Goal: Information Seeking & Learning: Learn about a topic

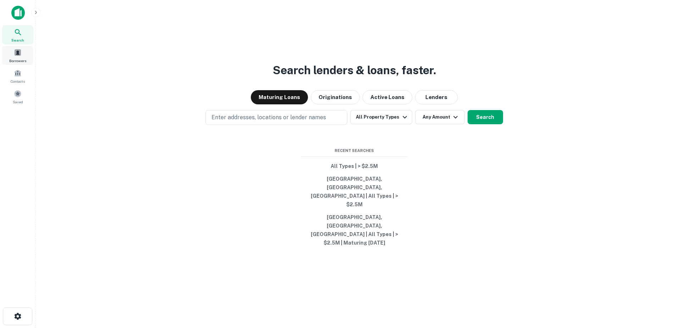
click at [17, 58] on span "Borrowers" at bounding box center [17, 61] width 17 height 6
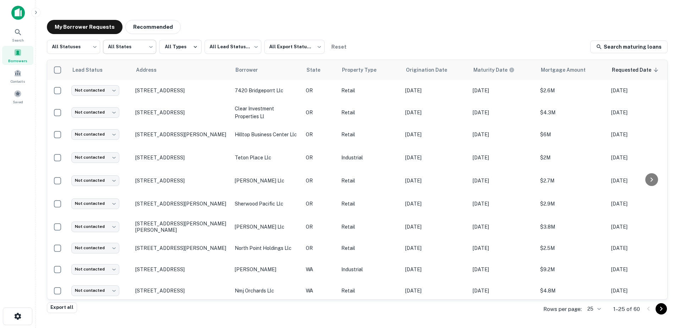
click at [144, 45] on body "Search Borrowers Contacts Saved My Borrower Requests Recommended All Statuses *…" at bounding box center [339, 164] width 679 height 328
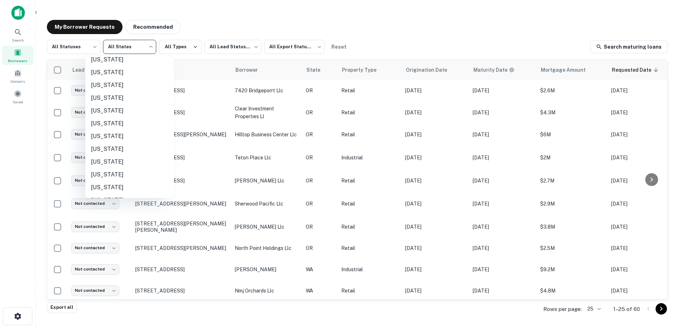
scroll to position [376, 0]
click at [131, 162] on li "[US_STATE]" at bounding box center [129, 161] width 89 height 13
type input "**"
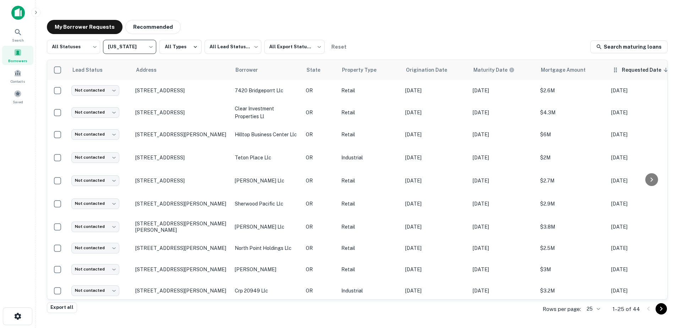
click at [636, 69] on span "Requested Date sorted descending" at bounding box center [645, 70] width 49 height 9
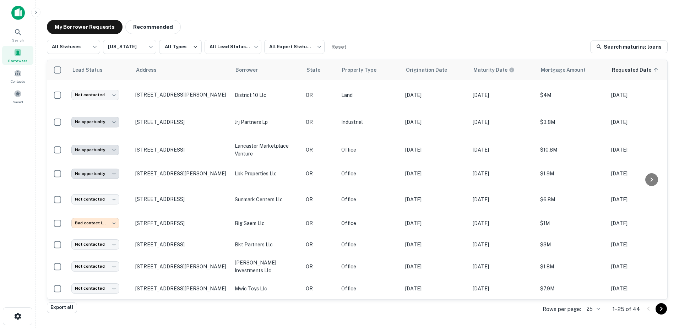
scroll to position [385, 0]
click at [658, 313] on icon "Go to next page" at bounding box center [661, 309] width 9 height 9
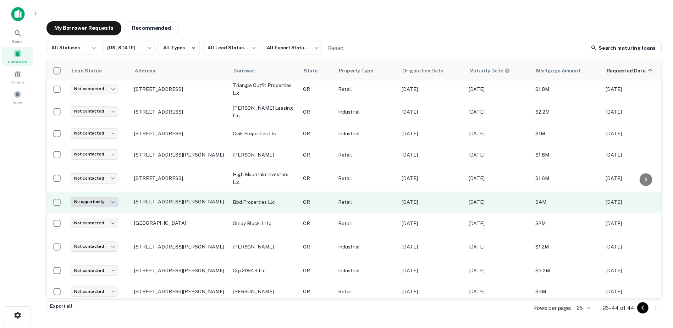
scroll to position [48, 0]
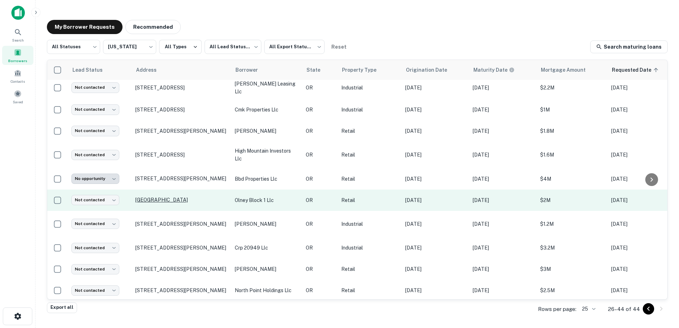
click at [157, 201] on p "[GEOGRAPHIC_DATA]" at bounding box center [181, 200] width 92 height 6
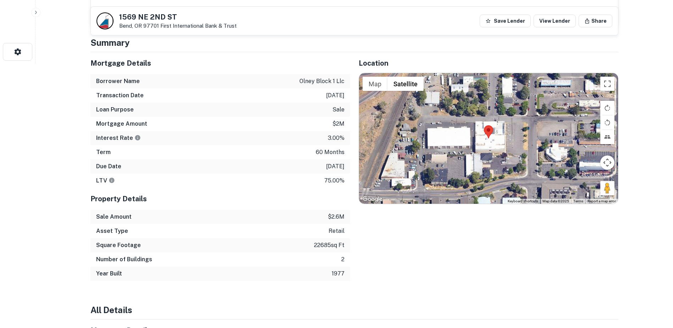
scroll to position [265, 0]
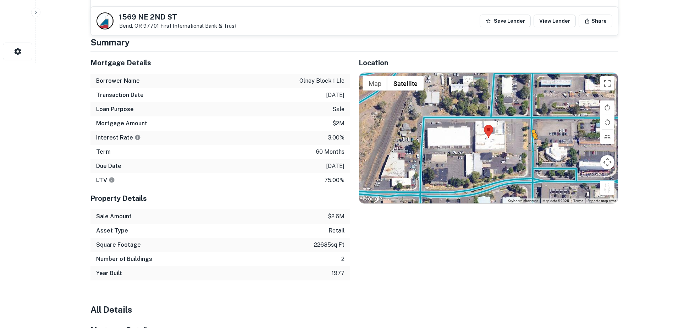
drag, startPoint x: 606, startPoint y: 190, endPoint x: 532, endPoint y: 147, distance: 85.6
click at [532, 147] on div "To activate drag with keyboard, press Alt + Enter. Once in keyboard drag state,…" at bounding box center [488, 138] width 259 height 131
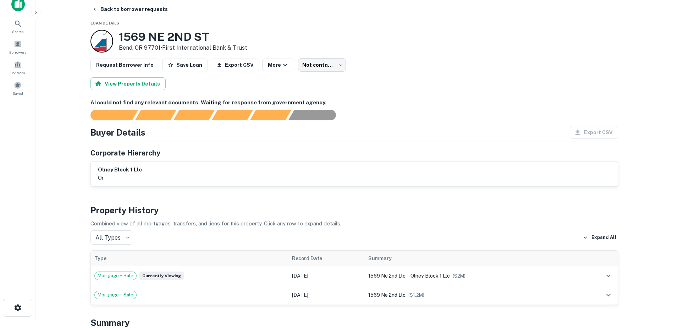
scroll to position [8, 0]
click at [95, 9] on icon "button" at bounding box center [95, 10] width 6 height 6
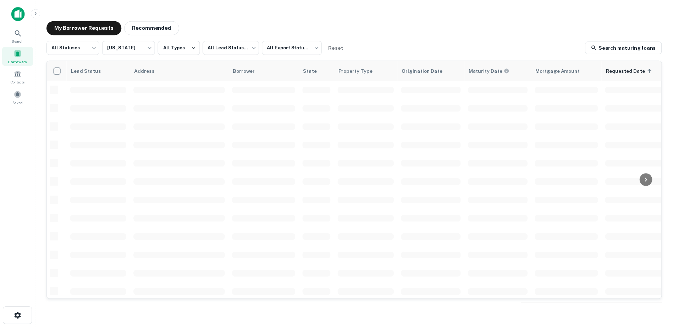
scroll to position [48, 0]
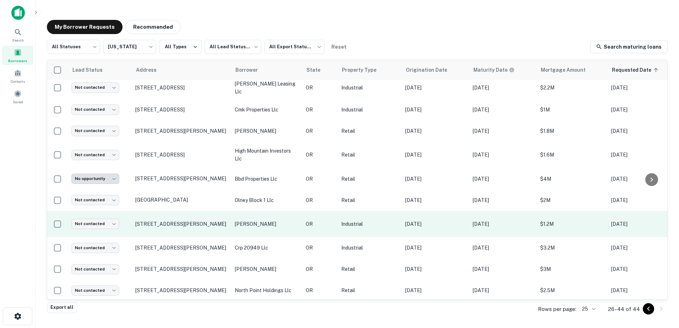
click at [254, 223] on p "[PERSON_NAME]" at bounding box center [267, 224] width 64 height 8
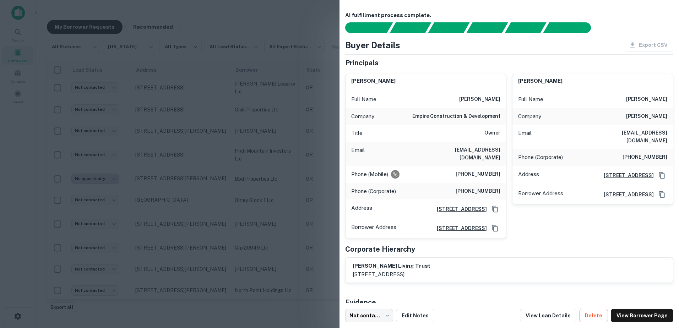
click at [168, 178] on div at bounding box center [339, 164] width 679 height 328
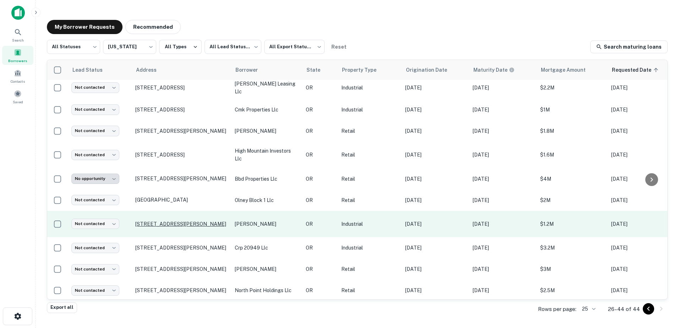
click at [169, 221] on p "[STREET_ADDRESS][PERSON_NAME]" at bounding box center [181, 224] width 92 height 6
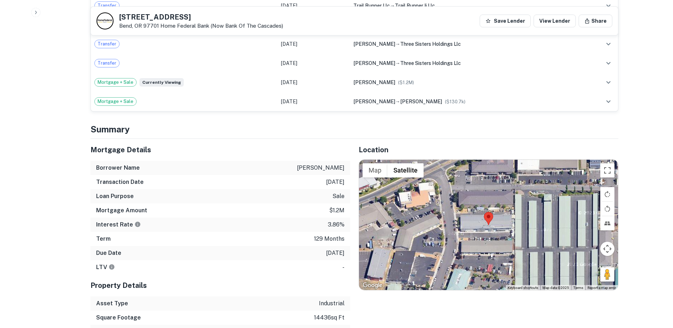
scroll to position [527, 0]
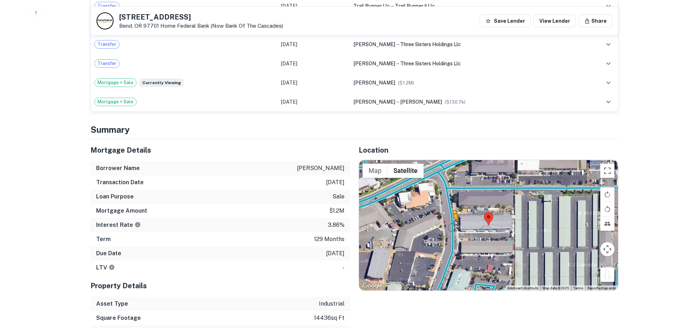
drag, startPoint x: 610, startPoint y: 267, endPoint x: 451, endPoint y: 219, distance: 166.2
click at [451, 219] on div "To activate drag with keyboard, press Alt + Enter. Once in keyboard drag state,…" at bounding box center [488, 225] width 259 height 131
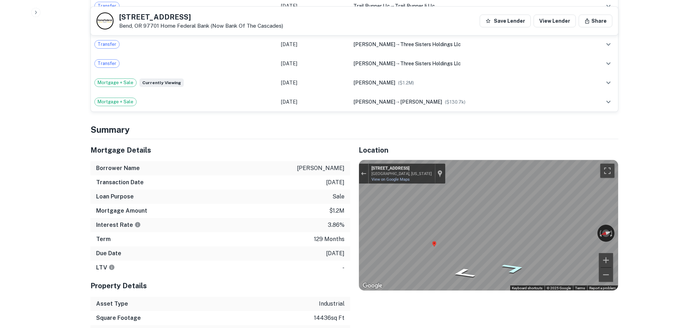
click at [516, 261] on icon "Go South, Lower Meadow Dr" at bounding box center [514, 268] width 44 height 15
click at [560, 226] on div "← Move left → Move right ↑ Move up ↓ Move down + Zoom in - Zoom out [STREET_ADD…" at bounding box center [488, 225] width 259 height 131
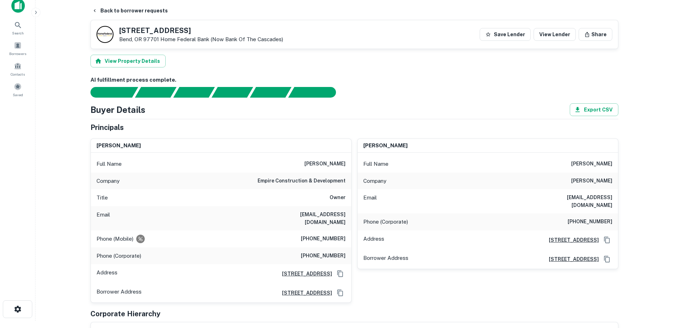
scroll to position [0, 0]
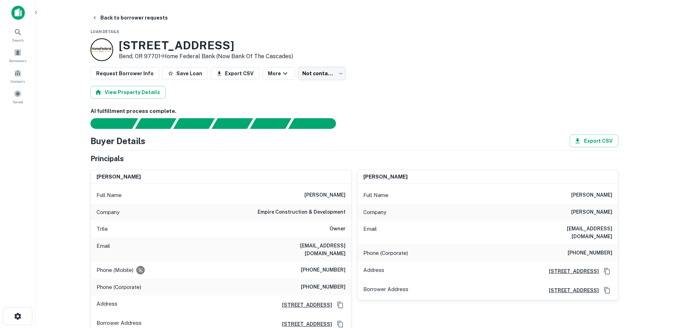
drag, startPoint x: 258, startPoint y: 45, endPoint x: 116, endPoint y: 50, distance: 142.4
click at [116, 50] on div "[STREET_ADDRESS][PERSON_NAME] • Home Federal Bank (now Bank Of The Cascades)" at bounding box center [192, 49] width 203 height 23
copy h3 "[STREET_ADDRESS]"
drag, startPoint x: 255, startPoint y: 209, endPoint x: 347, endPoint y: 212, distance: 92.0
click at [347, 212] on div "Company empire construction & development" at bounding box center [221, 212] width 261 height 17
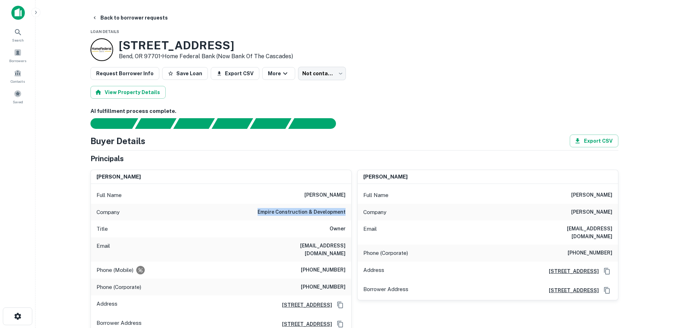
copy h6 "empire construction & development"
click at [373, 142] on div "Buyer Details Export CSV" at bounding box center [355, 141] width 528 height 13
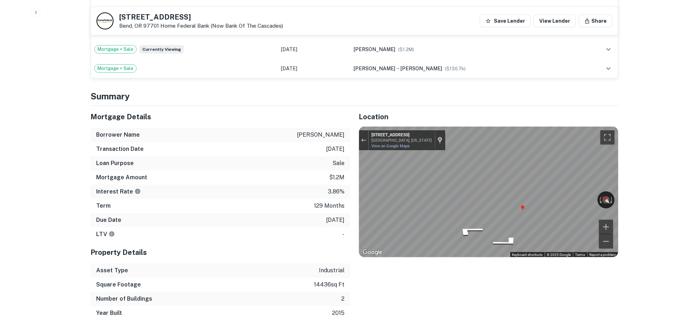
scroll to position [563, 0]
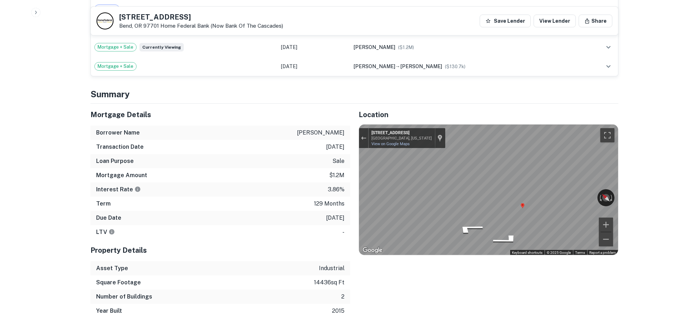
click at [488, 92] on h4 "Summary" at bounding box center [355, 94] width 528 height 13
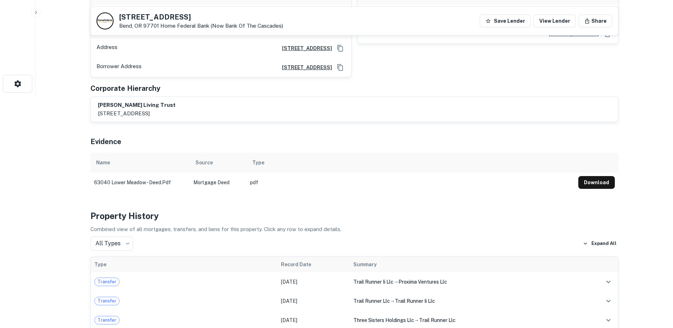
scroll to position [226, 0]
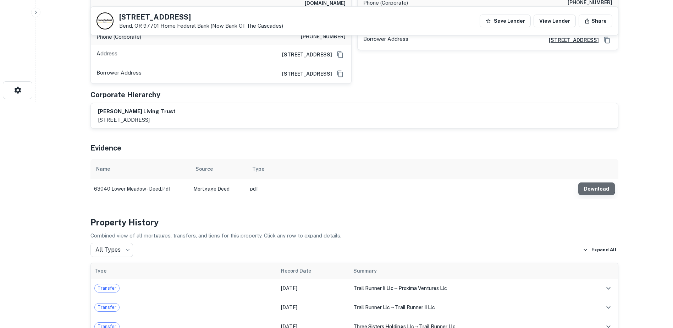
click at [597, 182] on button "Download" at bounding box center [597, 188] width 37 height 13
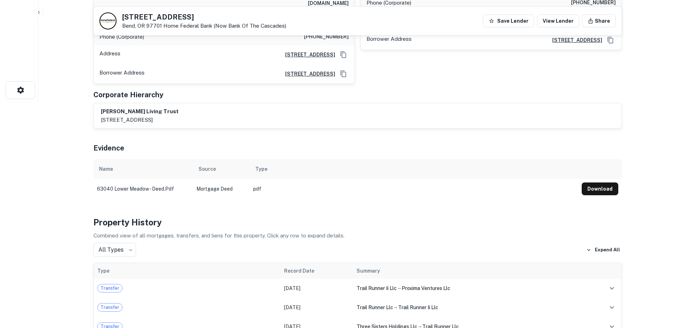
scroll to position [0, 0]
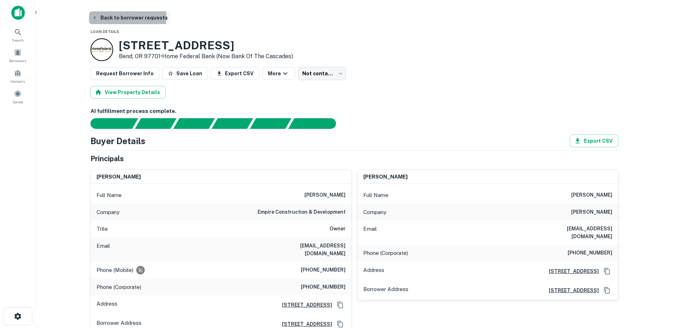
click at [93, 17] on icon "button" at bounding box center [95, 18] width 6 height 6
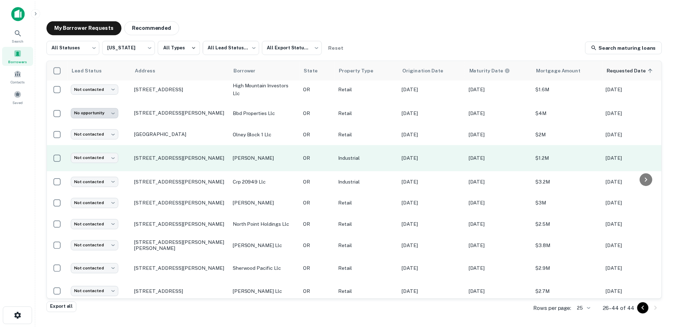
scroll to position [113, 0]
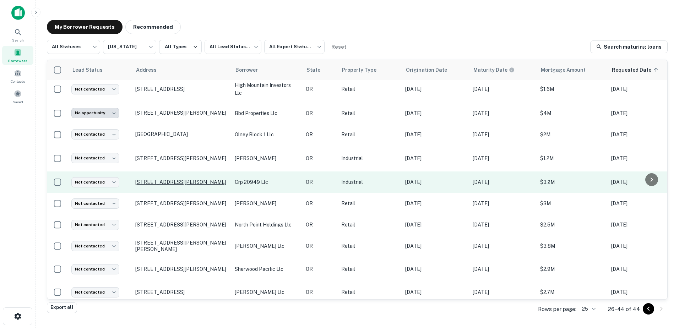
click at [181, 179] on p "[STREET_ADDRESS][PERSON_NAME]" at bounding box center [181, 182] width 92 height 6
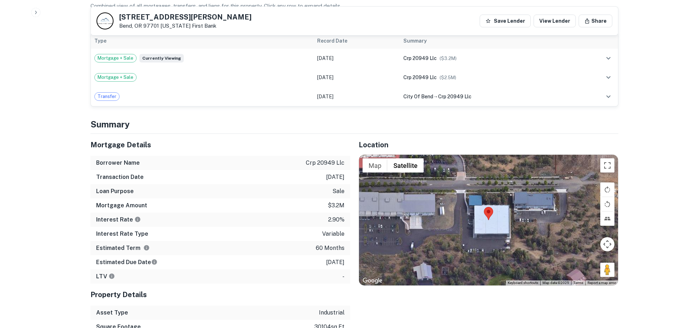
scroll to position [365, 0]
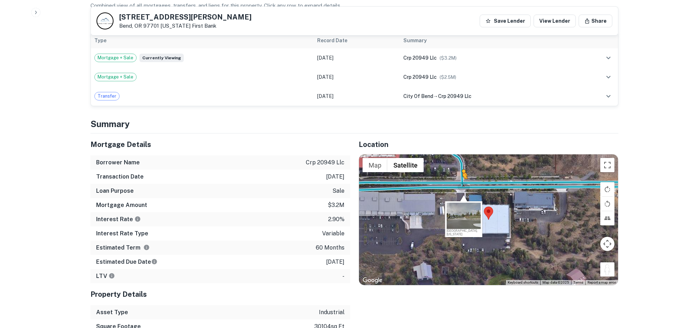
drag, startPoint x: 608, startPoint y: 266, endPoint x: 456, endPoint y: 186, distance: 172.1
click at [456, 186] on div "To activate drag with keyboard, press Alt + Enter. Once in keyboard drag state,…" at bounding box center [488, 219] width 259 height 131
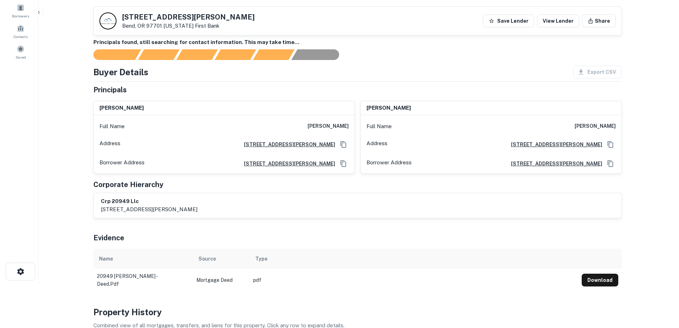
scroll to position [0, 0]
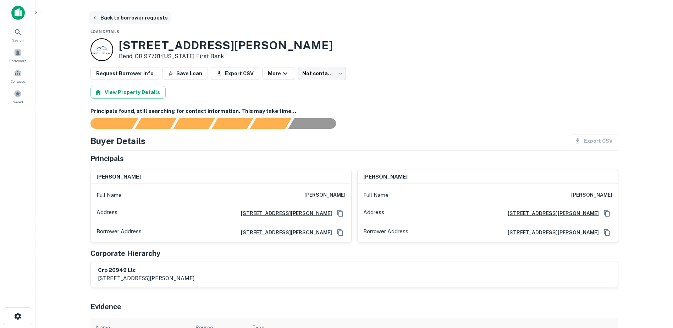
click at [104, 20] on button "Back to borrower requests" at bounding box center [130, 17] width 82 height 13
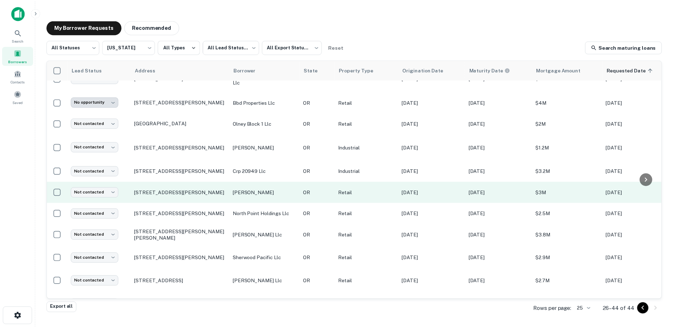
scroll to position [125, 0]
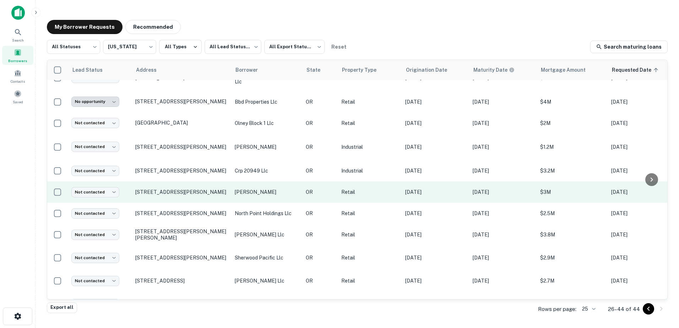
click at [239, 189] on p "[PERSON_NAME]" at bounding box center [267, 192] width 64 height 8
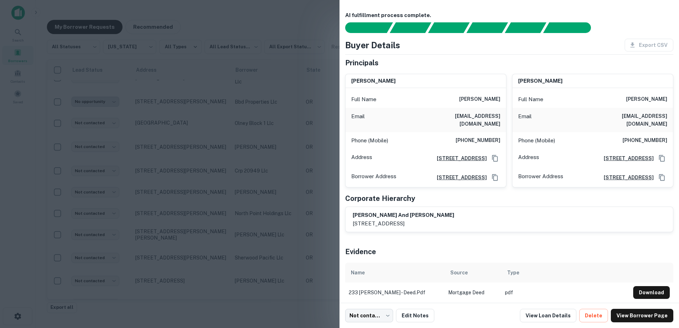
click at [190, 191] on div at bounding box center [339, 164] width 679 height 328
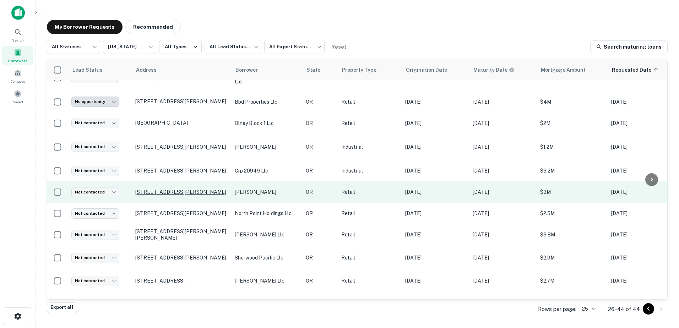
click at [162, 191] on p "[STREET_ADDRESS][PERSON_NAME]" at bounding box center [181, 192] width 92 height 6
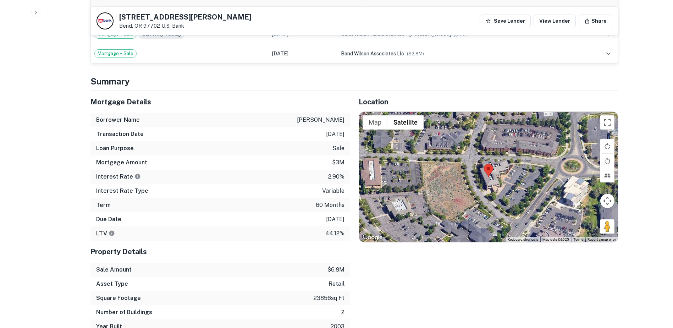
scroll to position [448, 0]
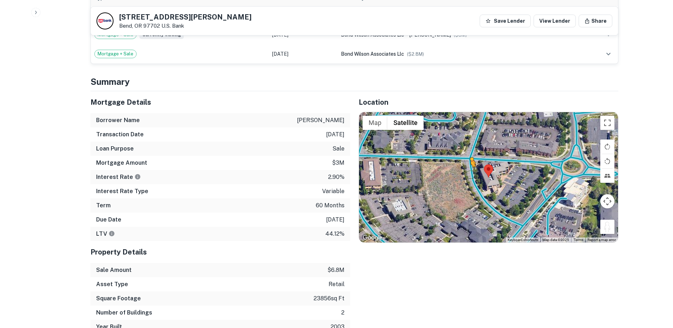
drag, startPoint x: 607, startPoint y: 222, endPoint x: 470, endPoint y: 167, distance: 147.3
click at [470, 167] on div "To activate drag with keyboard, press Alt + Enter. Once in keyboard drag state,…" at bounding box center [488, 177] width 259 height 131
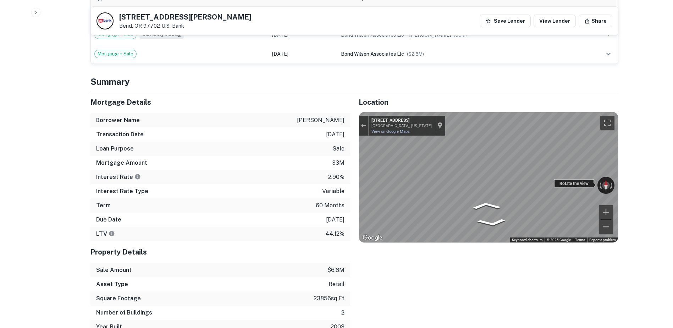
click at [461, 166] on div "← Move left → Move right ↑ Move up ↓ Move down + Zoom in - Zoom out [STREET_ADD…" at bounding box center [488, 177] width 259 height 131
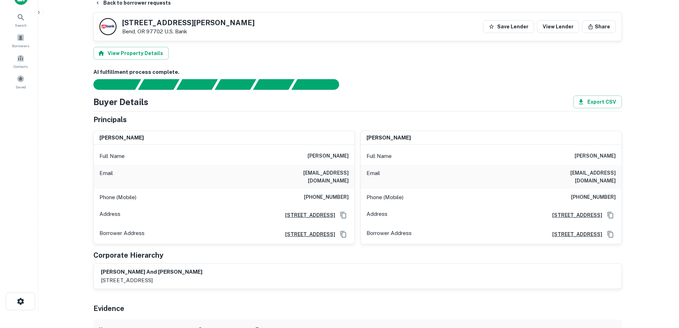
scroll to position [0, 0]
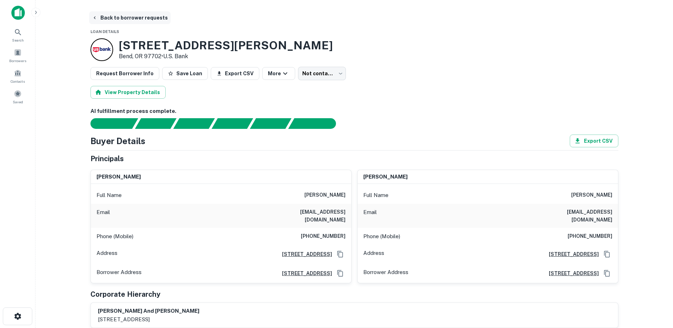
click at [96, 16] on icon "button" at bounding box center [95, 18] width 6 height 6
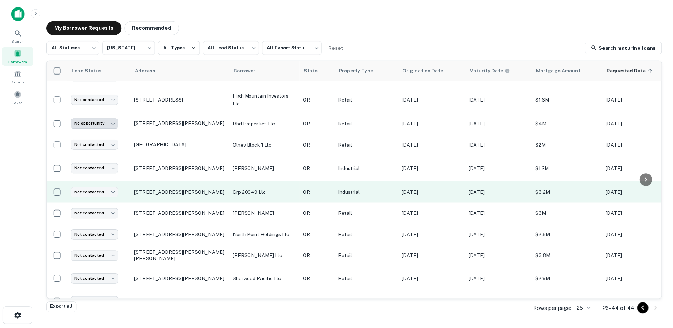
scroll to position [103, 0]
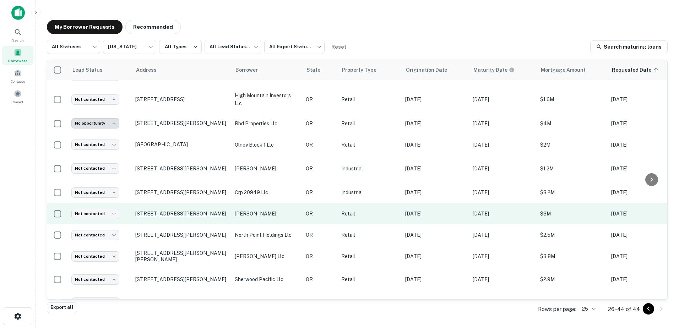
click at [177, 215] on p "[STREET_ADDRESS][PERSON_NAME]" at bounding box center [181, 213] width 92 height 6
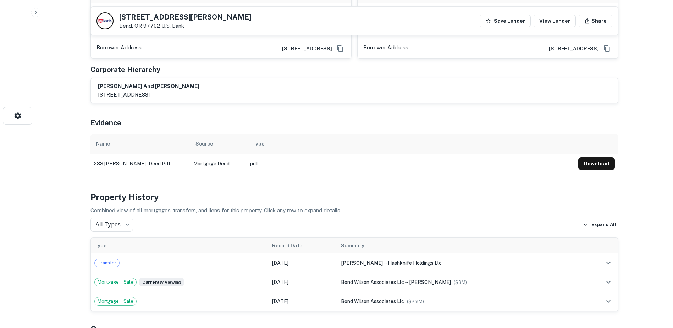
scroll to position [201, 0]
click at [592, 157] on button "Download" at bounding box center [597, 163] width 37 height 13
drag, startPoint x: 196, startPoint y: 16, endPoint x: 115, endPoint y: 9, distance: 80.9
click at [115, 9] on div "[STREET_ADDRESS][PERSON_NAME] Bank Save Lender View Lender Share" at bounding box center [354, 21] width 527 height 28
copy div "[STREET_ADDRESS][PERSON_NAME]"
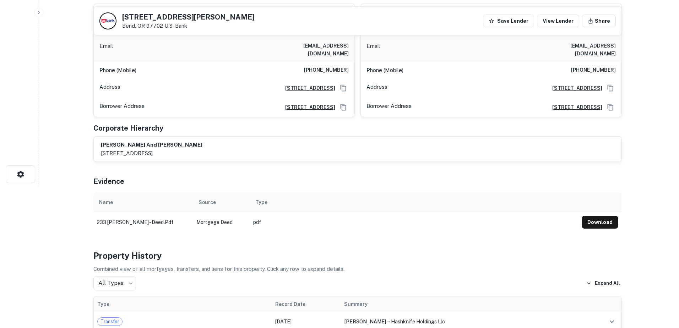
scroll to position [0, 0]
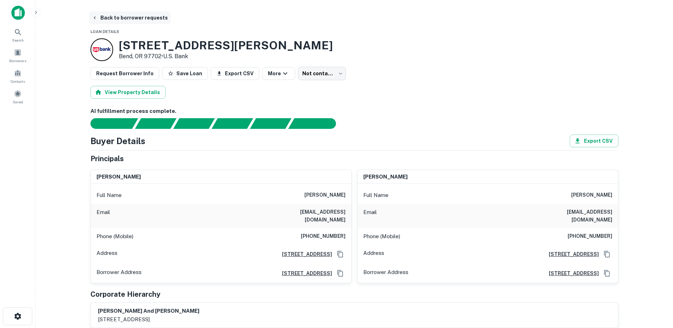
click at [108, 20] on button "Back to borrower requests" at bounding box center [130, 17] width 82 height 13
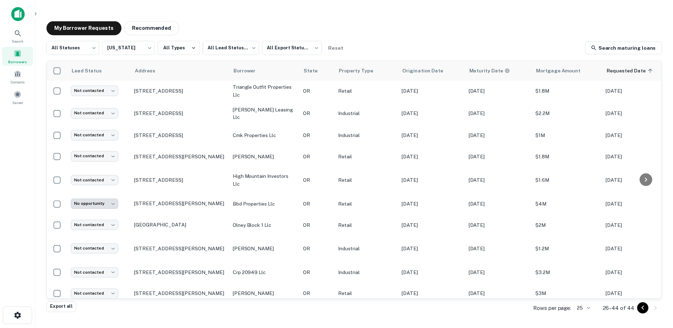
scroll to position [11, 0]
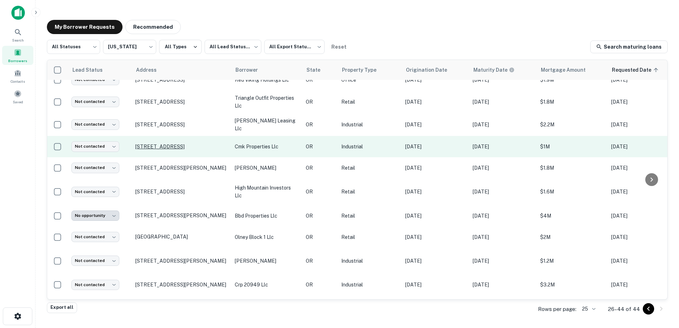
click at [159, 143] on p "[STREET_ADDRESS]" at bounding box center [181, 146] width 92 height 6
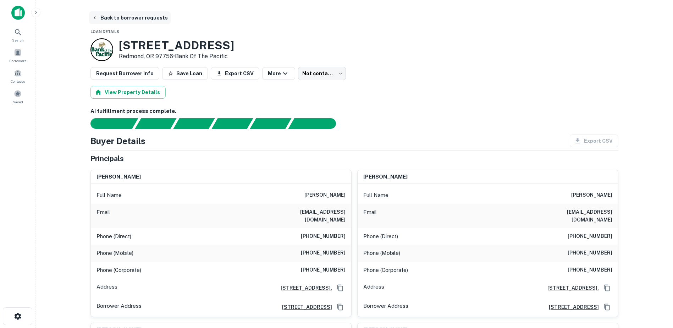
click at [106, 20] on button "Back to borrower requests" at bounding box center [130, 17] width 82 height 13
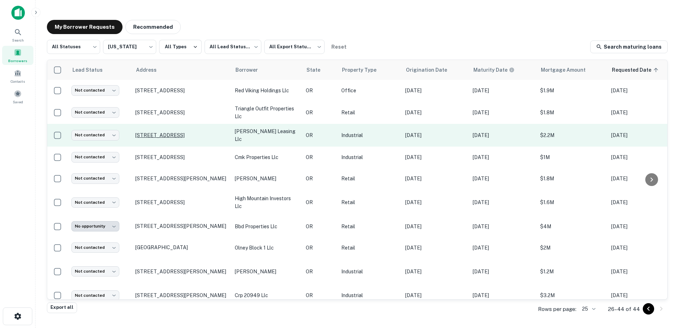
click at [181, 135] on p "[STREET_ADDRESS]" at bounding box center [181, 135] width 92 height 6
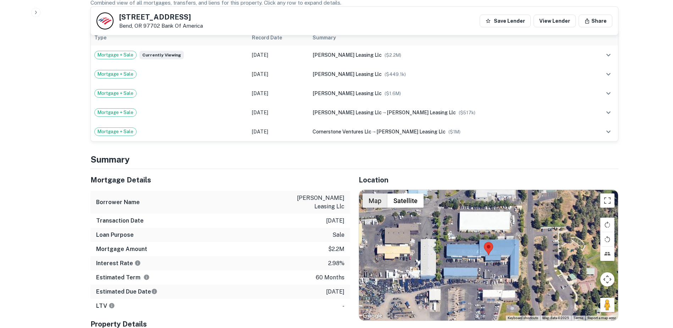
scroll to position [399, 0]
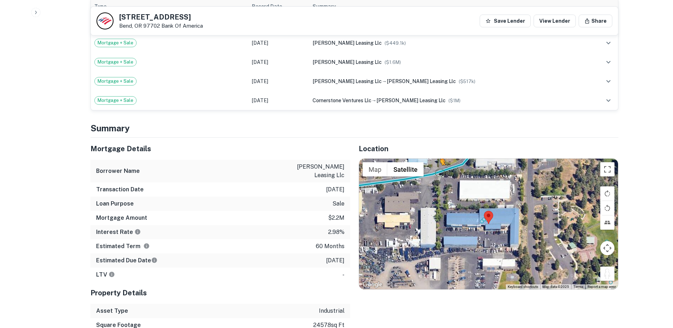
drag, startPoint x: 608, startPoint y: 274, endPoint x: 436, endPoint y: 171, distance: 200.1
click at [436, 171] on div "To activate drag with keyboard, press Alt + Enter. Once in keyboard drag state,…" at bounding box center [488, 224] width 259 height 131
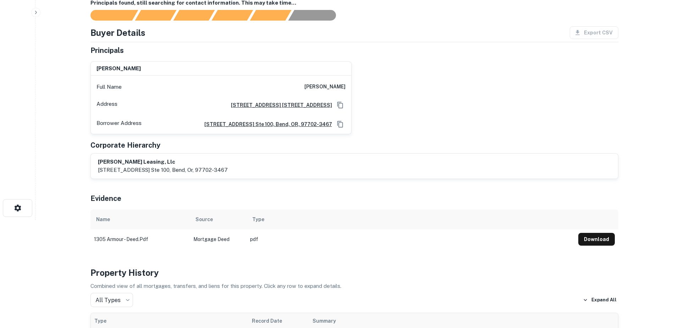
scroll to position [0, 0]
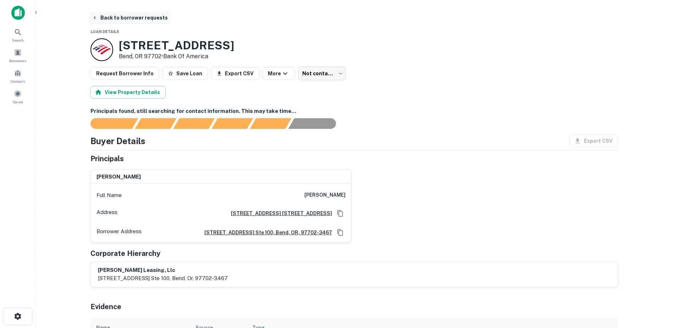
click at [102, 17] on button "Back to borrower requests" at bounding box center [130, 17] width 82 height 13
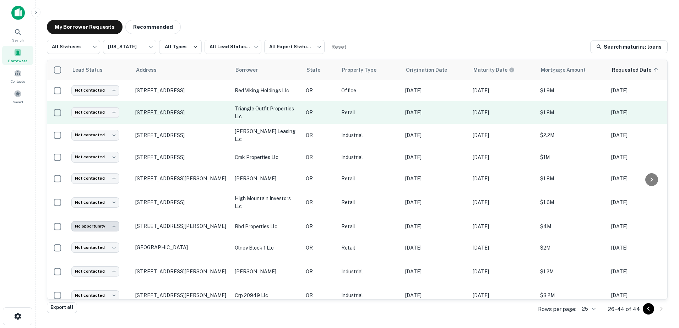
click at [152, 114] on p "[STREET_ADDRESS]" at bounding box center [181, 112] width 92 height 6
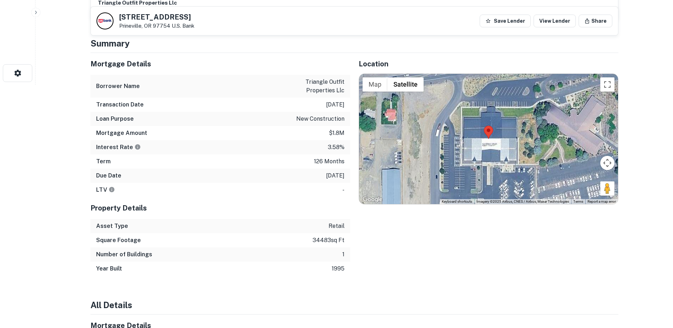
scroll to position [243, 0]
drag, startPoint x: 606, startPoint y: 191, endPoint x: 435, endPoint y: 165, distance: 172.6
click at [435, 165] on div "To activate drag with keyboard, press Alt + Enter. Once in keyboard drag state,…" at bounding box center [488, 139] width 259 height 131
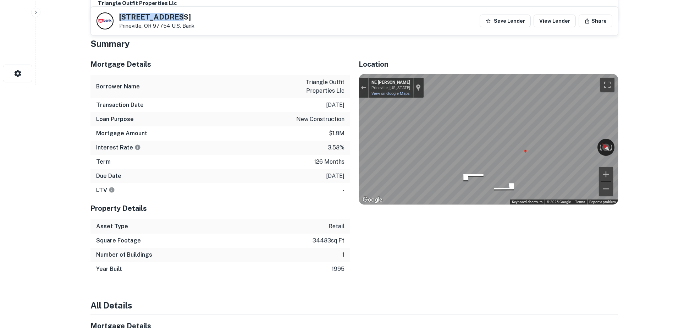
drag, startPoint x: 175, startPoint y: 18, endPoint x: 105, endPoint y: 16, distance: 69.9
click at [105, 16] on div "[STREET_ADDRESS] Bank" at bounding box center [146, 20] width 98 height 17
copy div "[STREET_ADDRESS]"
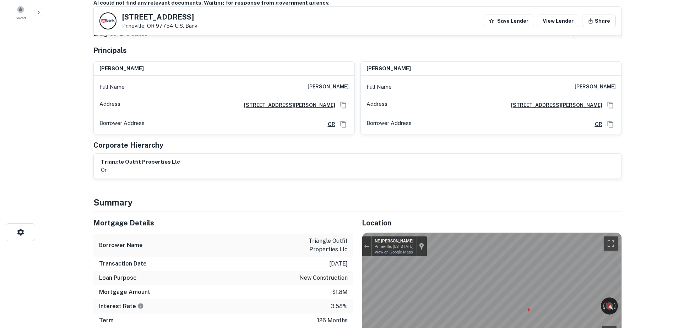
scroll to position [0, 0]
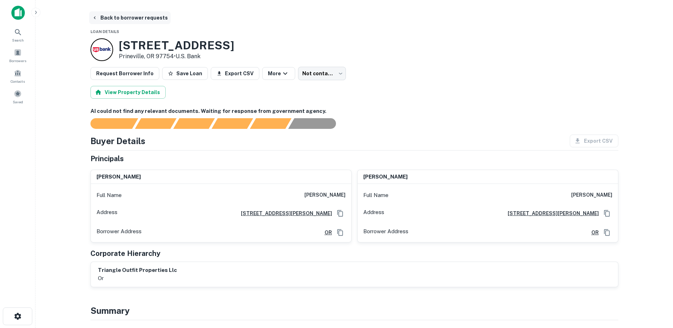
click at [98, 15] on button "Back to borrower requests" at bounding box center [130, 17] width 82 height 13
